Goal: Task Accomplishment & Management: Manage account settings

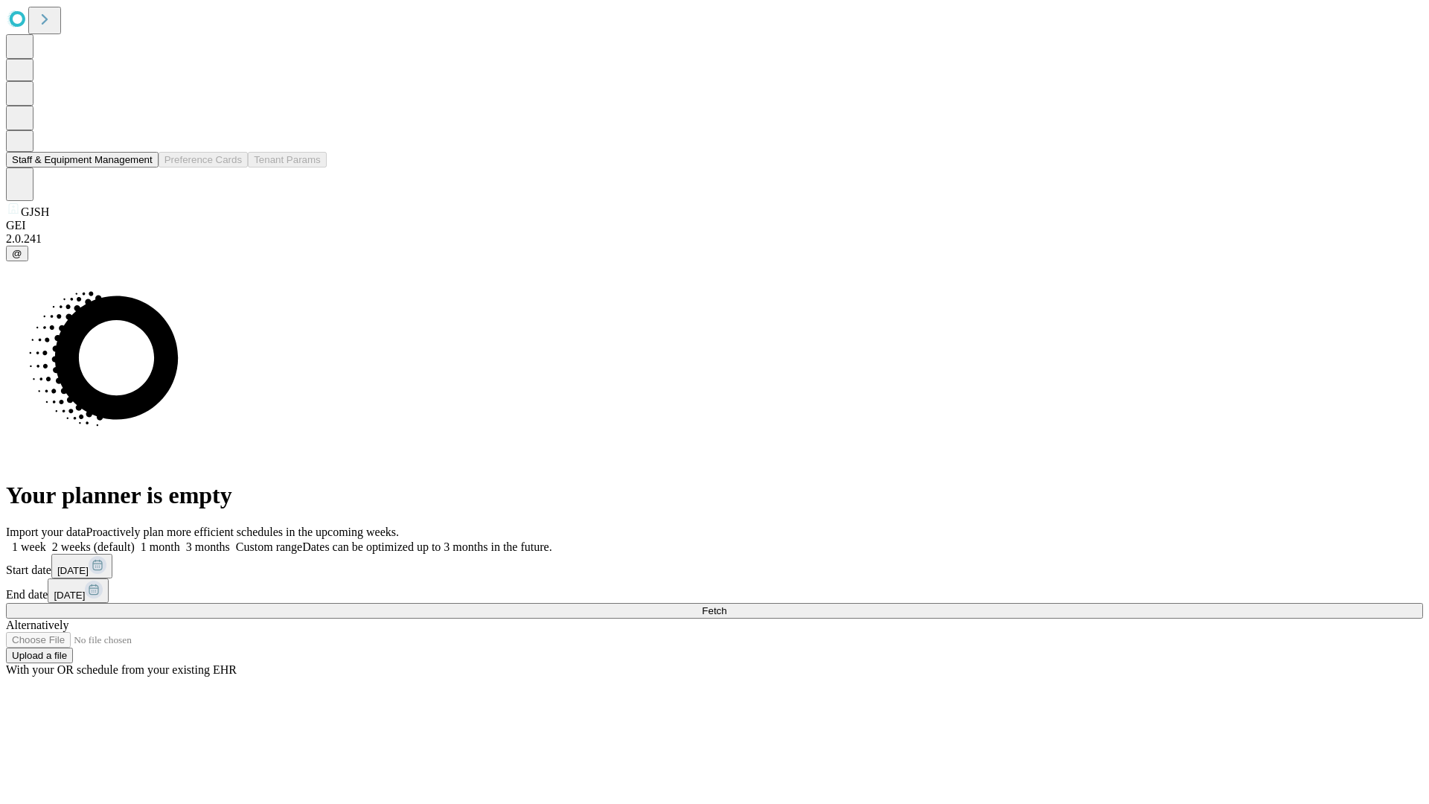
click at [142, 167] on button "Staff & Equipment Management" at bounding box center [82, 160] width 153 height 16
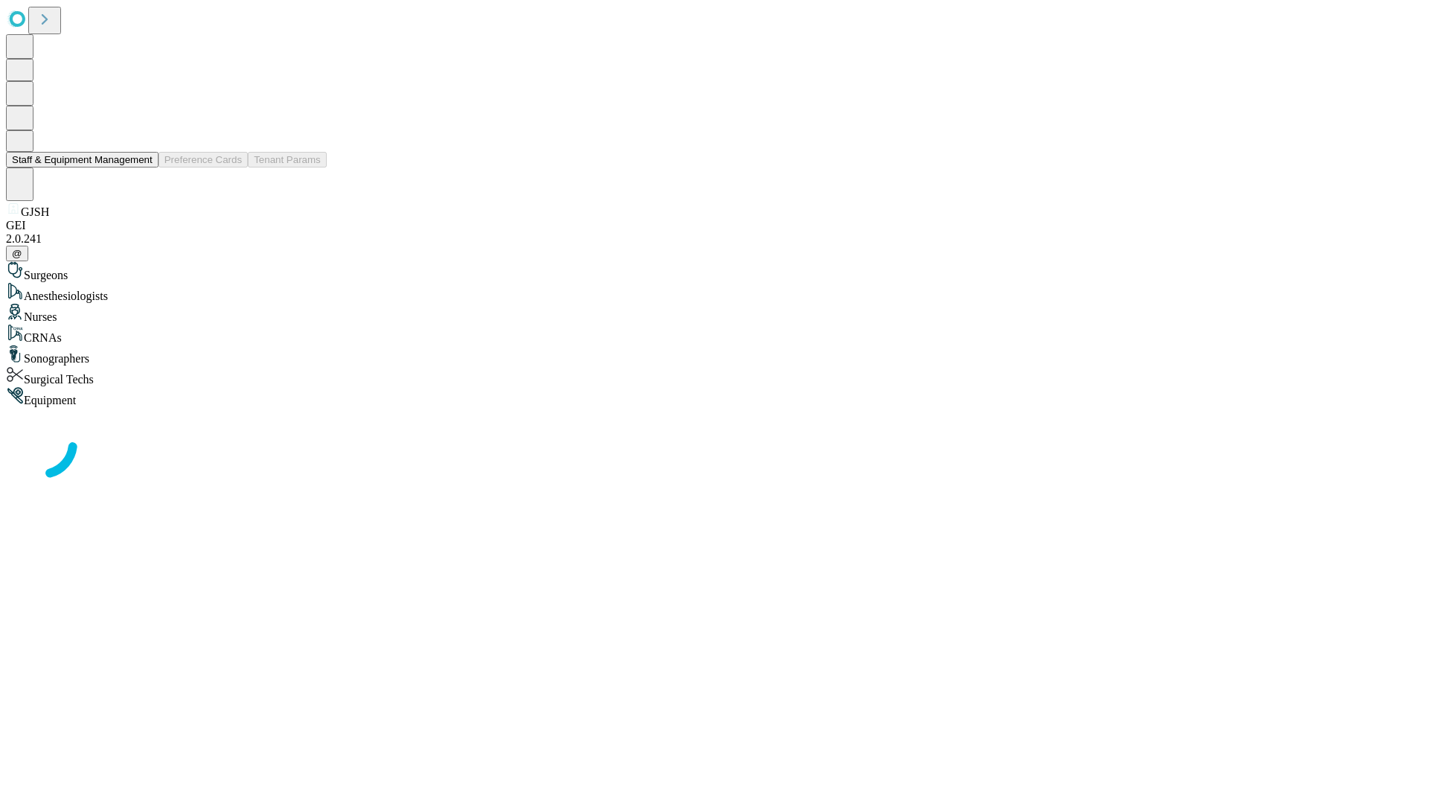
click at [142, 167] on button "Staff & Equipment Management" at bounding box center [82, 160] width 153 height 16
